Goal: Task Accomplishment & Management: Manage account settings

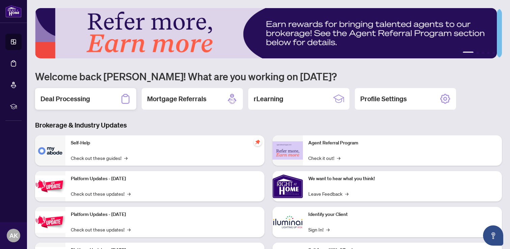
click at [84, 101] on h2 "Deal Processing" at bounding box center [66, 98] width 50 height 9
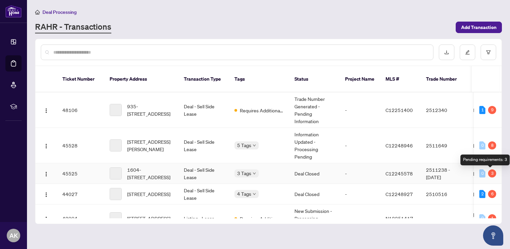
click at [489, 173] on div "3" at bounding box center [492, 173] width 8 height 8
click at [437, 174] on td "2511238 - [DATE]" at bounding box center [444, 173] width 47 height 21
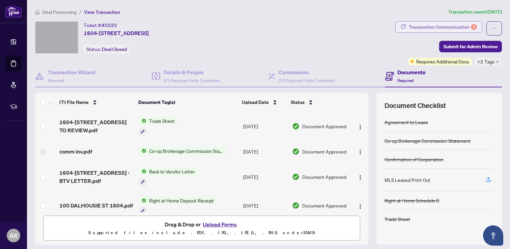
click at [422, 25] on div "Transaction Communication 3" at bounding box center [443, 27] width 68 height 11
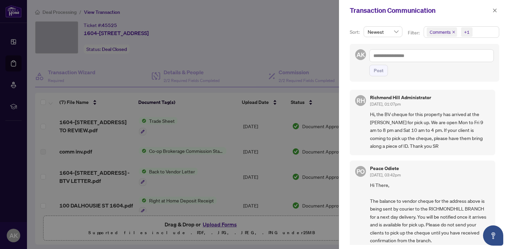
click at [500, 8] on div "Transaction Communication" at bounding box center [424, 10] width 171 height 21
click at [494, 9] on icon "close" at bounding box center [495, 10] width 5 height 5
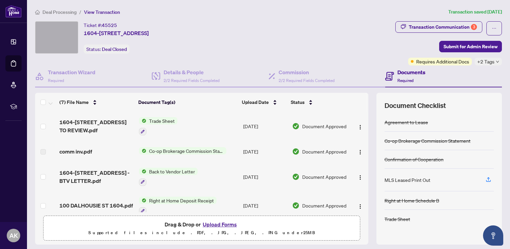
click at [59, 14] on span "Deal Processing" at bounding box center [60, 12] width 34 height 6
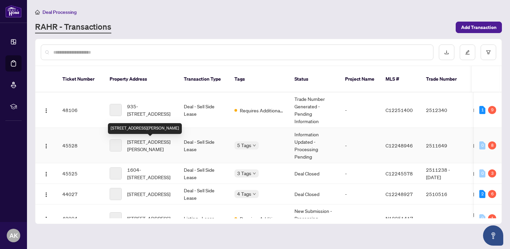
click at [144, 151] on span "[STREET_ADDRESS][PERSON_NAME]" at bounding box center [150, 145] width 46 height 15
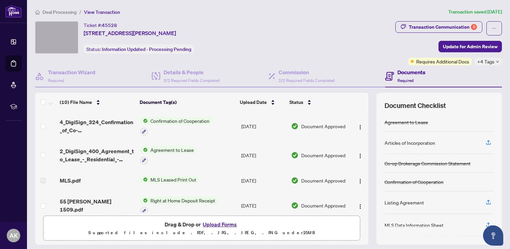
scroll to position [179, 0]
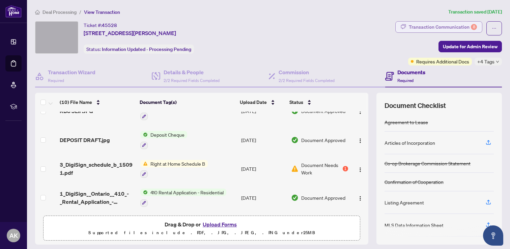
click at [446, 25] on div "Transaction Communication 8" at bounding box center [443, 27] width 68 height 11
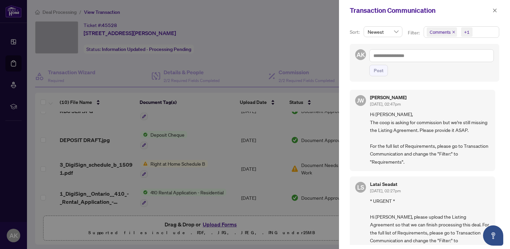
click at [333, 112] on div at bounding box center [255, 124] width 510 height 249
click at [489, 11] on div "Transaction Communication" at bounding box center [420, 10] width 141 height 10
click at [497, 9] on icon "close" at bounding box center [495, 10] width 5 height 5
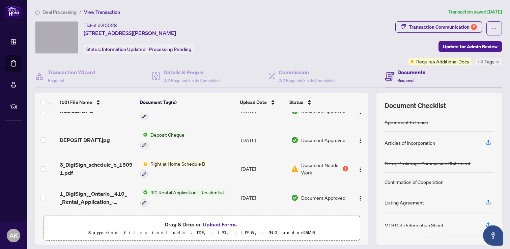
scroll to position [44, 0]
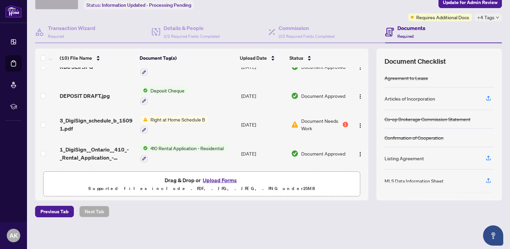
click at [210, 181] on button "Upload Forms" at bounding box center [220, 180] width 38 height 9
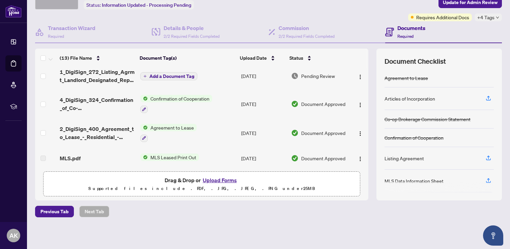
scroll to position [0, 0]
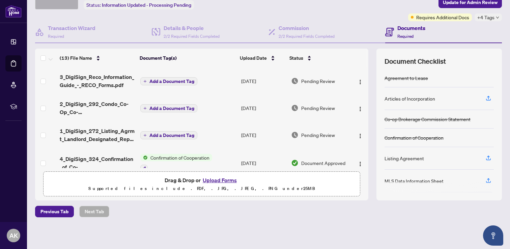
click at [175, 134] on span "Add a Document Tag" at bounding box center [172, 135] width 45 height 5
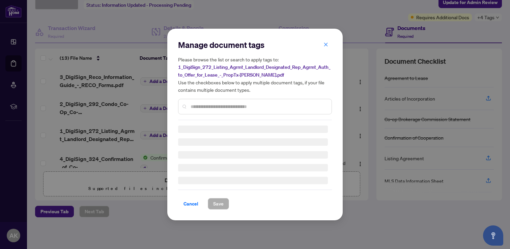
click at [208, 109] on input "text" at bounding box center [259, 106] width 136 height 7
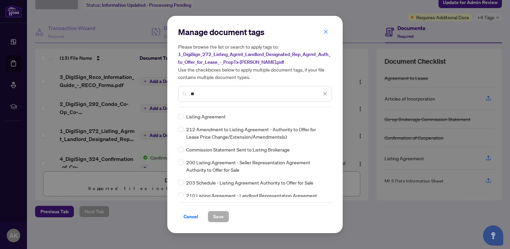
type input "*"
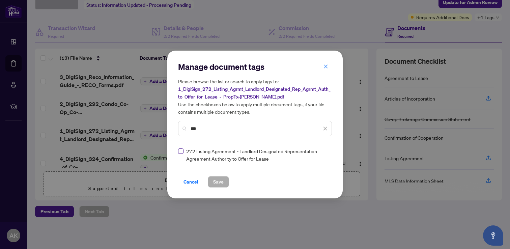
type input "***"
click at [218, 182] on span "Save" at bounding box center [218, 182] width 10 height 11
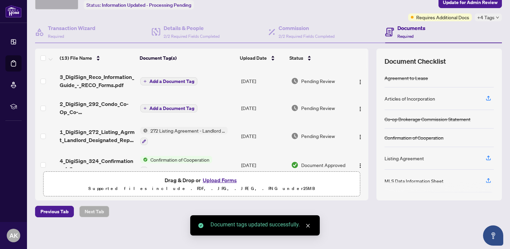
click at [179, 112] on td "Add a Document Tag" at bounding box center [188, 108] width 101 height 27
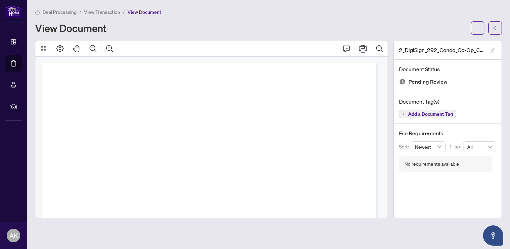
click at [443, 113] on span "Add a Document Tag" at bounding box center [430, 114] width 45 height 5
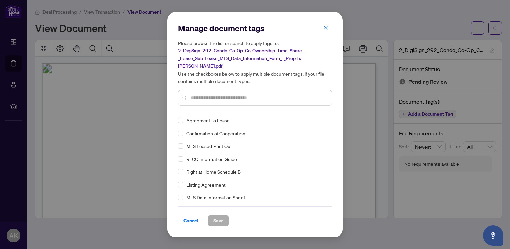
click at [267, 111] on div "Manage document tags Please browse the list or search to apply tags to: 2_DigiS…" at bounding box center [255, 125] width 154 height 204
click at [257, 95] on input "text" at bounding box center [259, 97] width 136 height 7
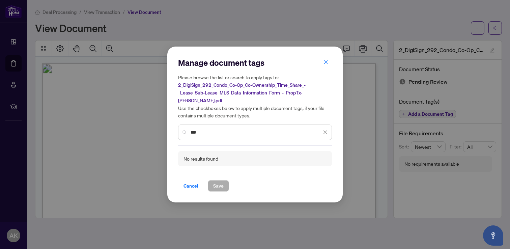
type input "***"
click at [291, 136] on div "***" at bounding box center [255, 133] width 154 height 16
click at [325, 132] on icon "close" at bounding box center [326, 132] width 4 height 4
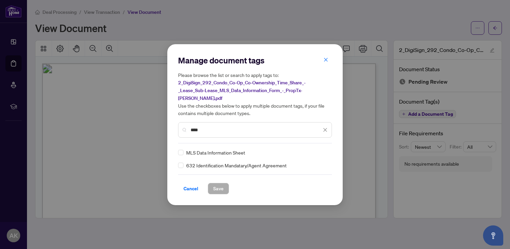
type input "****"
click at [213, 185] on span "Save" at bounding box center [218, 188] width 10 height 11
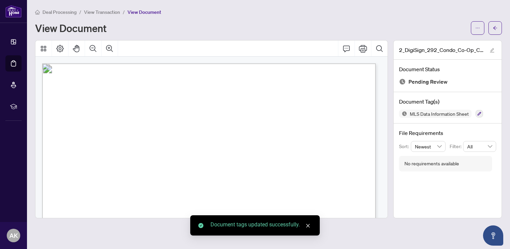
click at [112, 15] on span "View Transaction" at bounding box center [102, 12] width 36 height 6
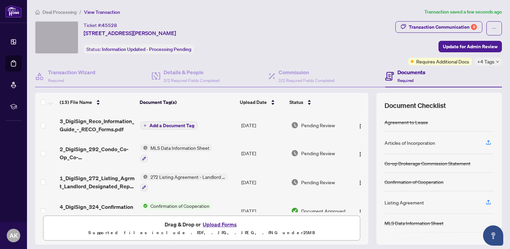
click at [180, 126] on span "Add a Document Tag" at bounding box center [172, 125] width 45 height 5
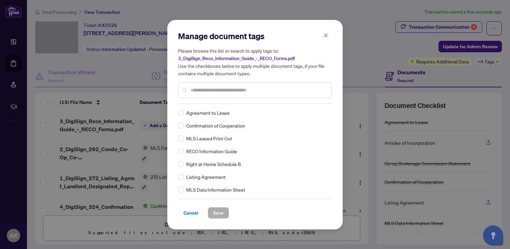
click at [218, 92] on input "text" at bounding box center [259, 89] width 136 height 7
type input "****"
click at [215, 211] on span "Save" at bounding box center [218, 213] width 10 height 11
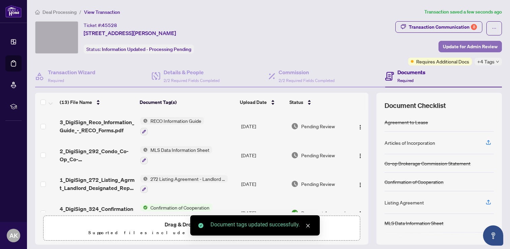
click at [470, 47] on span "Update for Admin Review" at bounding box center [470, 46] width 55 height 11
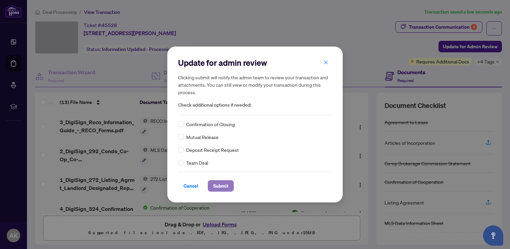
click at [222, 186] on span "Submit" at bounding box center [220, 186] width 15 height 11
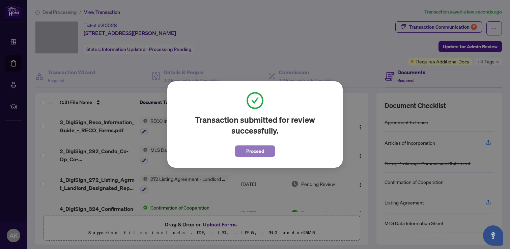
click at [252, 155] on span "Proceed" at bounding box center [255, 151] width 18 height 11
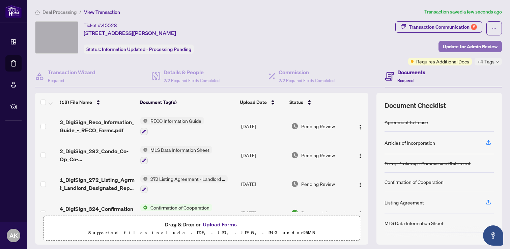
click at [460, 47] on span "Update for Admin Review" at bounding box center [470, 46] width 55 height 11
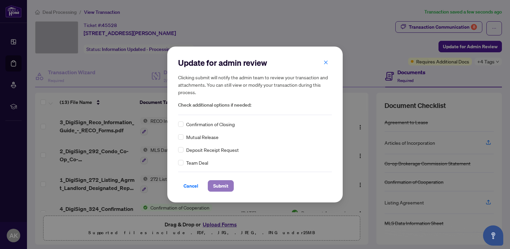
click at [219, 190] on span "Submit" at bounding box center [220, 186] width 15 height 11
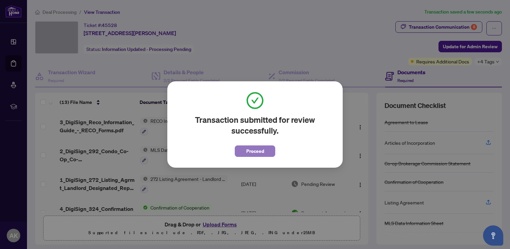
click at [269, 154] on button "Proceed" at bounding box center [255, 150] width 41 height 11
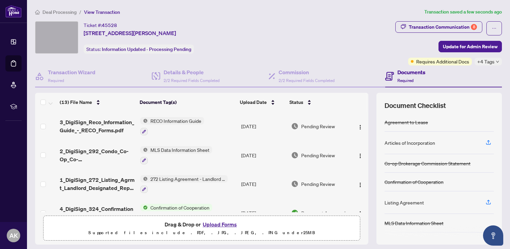
click at [49, 11] on span "Deal Processing" at bounding box center [60, 12] width 34 height 6
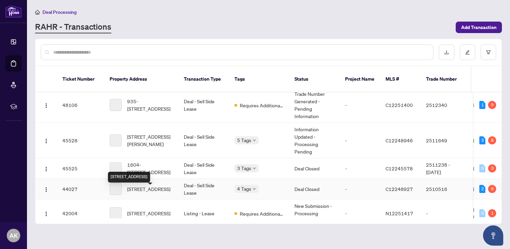
scroll to position [6, 0]
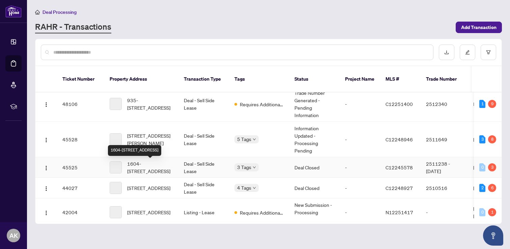
click at [136, 165] on span "1604-[STREET_ADDRESS]" at bounding box center [150, 167] width 46 height 15
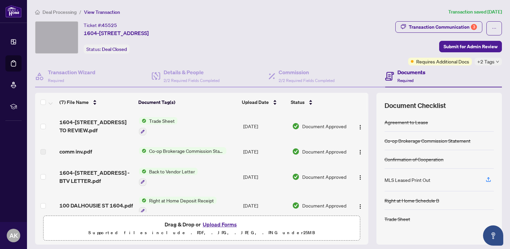
click at [162, 121] on span "Trade Sheet" at bounding box center [162, 120] width 31 height 7
click at [91, 120] on span "1604-[STREET_ADDRESS] TO REVIEW.pdf" at bounding box center [96, 126] width 74 height 16
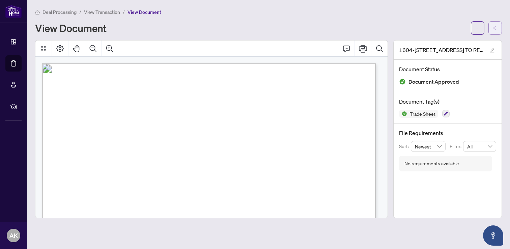
click at [495, 24] on span "button" at bounding box center [495, 28] width 5 height 11
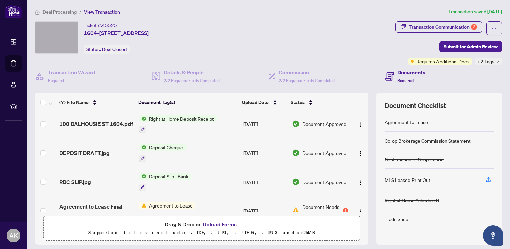
scroll to position [96, 0]
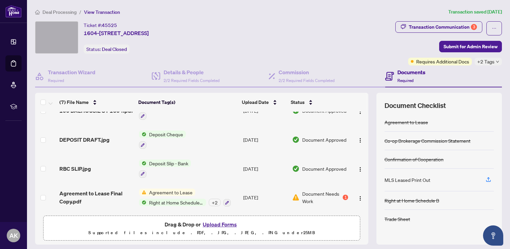
click at [316, 193] on span "Document Needs Work" at bounding box center [321, 197] width 39 height 15
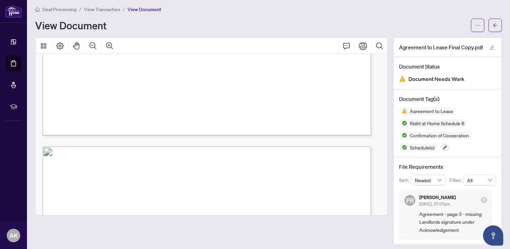
scroll to position [887, 0]
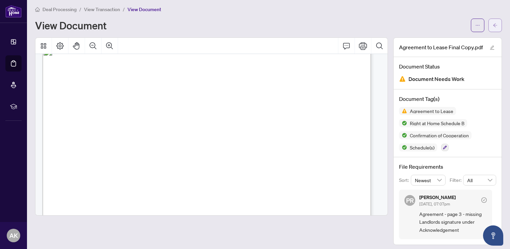
click at [493, 28] on span "button" at bounding box center [495, 25] width 5 height 11
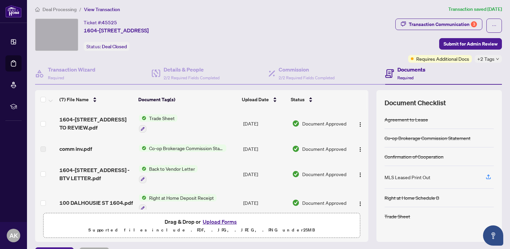
click at [52, 10] on span "Deal Processing" at bounding box center [60, 9] width 34 height 6
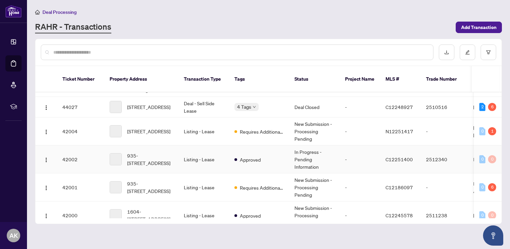
scroll to position [91, 0]
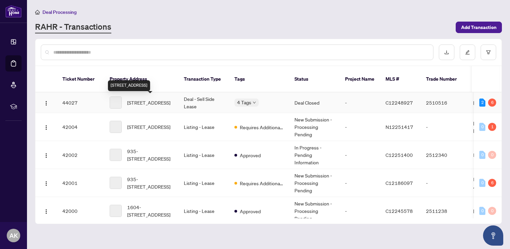
click at [132, 105] on span "[STREET_ADDRESS]" at bounding box center [148, 102] width 43 height 7
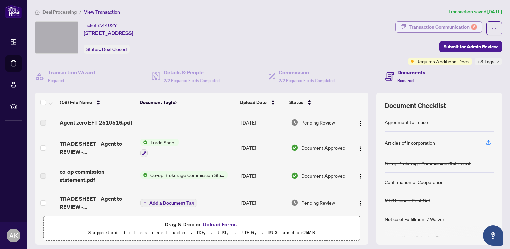
click at [434, 31] on div "Transaction Communication 6" at bounding box center [443, 27] width 68 height 11
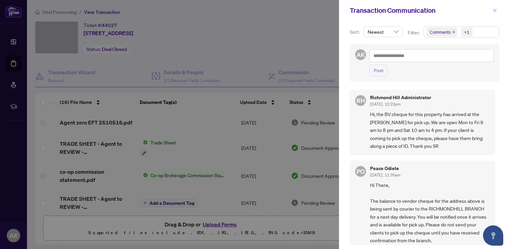
click at [494, 10] on icon "close" at bounding box center [495, 10] width 5 height 5
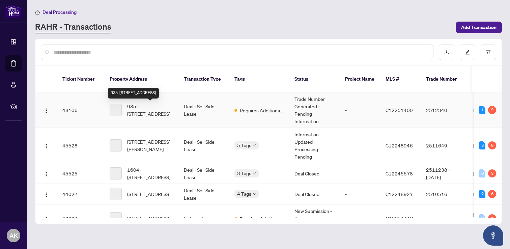
click at [152, 110] on span "935-[STREET_ADDRESS]" at bounding box center [150, 110] width 46 height 15
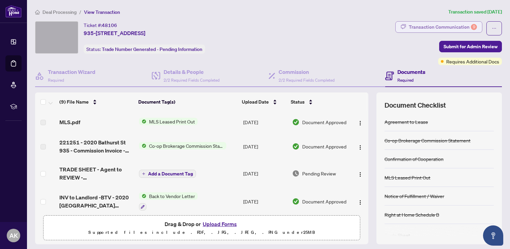
click at [444, 25] on div "Transaction Communication 9" at bounding box center [443, 27] width 68 height 11
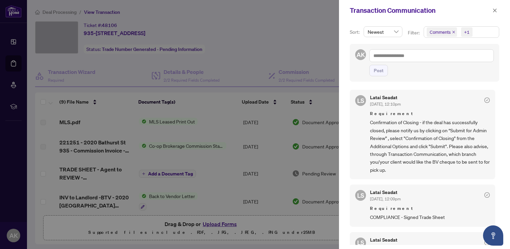
click at [320, 54] on div at bounding box center [255, 124] width 510 height 249
click at [495, 11] on icon "close" at bounding box center [495, 10] width 5 height 5
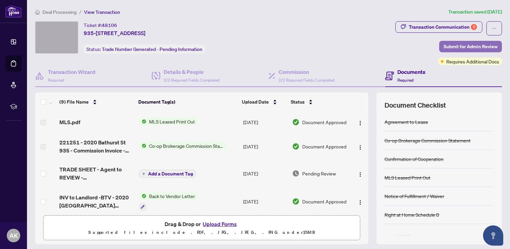
click at [492, 46] on span "Submit for Admin Review" at bounding box center [471, 46] width 54 height 11
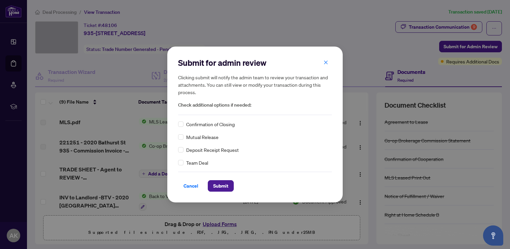
click at [222, 125] on span "Confirmation of Closing" at bounding box center [210, 124] width 49 height 7
click at [219, 186] on span "Submit" at bounding box center [220, 186] width 15 height 11
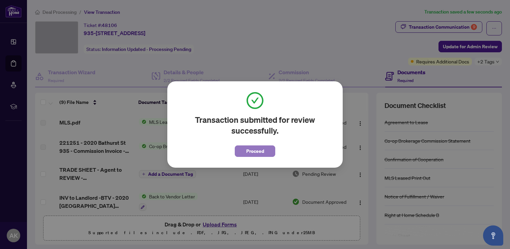
click at [266, 152] on button "Proceed" at bounding box center [255, 150] width 41 height 11
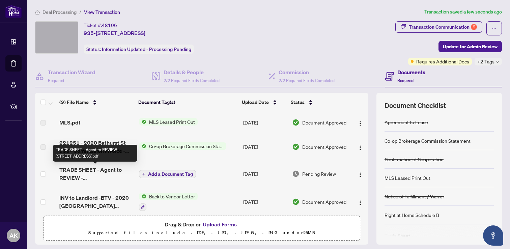
click at [108, 174] on span "TRADE SHEET - Agent to REVIEW - [STREET_ADDRESS]pdf" at bounding box center [96, 174] width 74 height 16
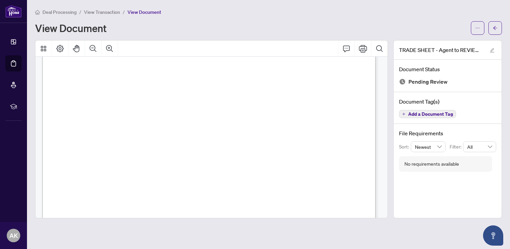
scroll to position [134, 0]
